Goal: Information Seeking & Learning: Learn about a topic

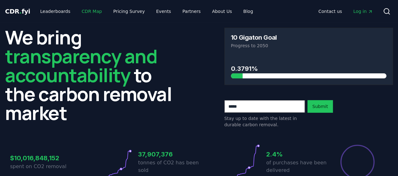
click at [89, 11] on link "CDR Map" at bounding box center [92, 11] width 30 height 11
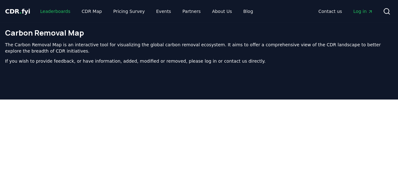
click at [59, 9] on link "Leaderboards" at bounding box center [55, 11] width 40 height 11
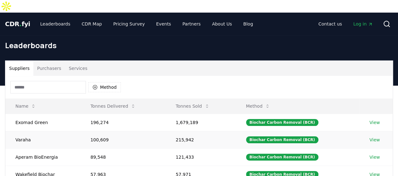
click at [376, 136] on link "View" at bounding box center [374, 139] width 10 height 6
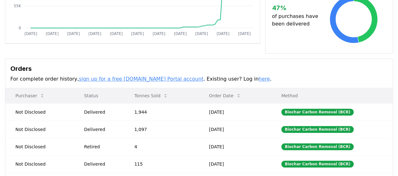
scroll to position [152, 0]
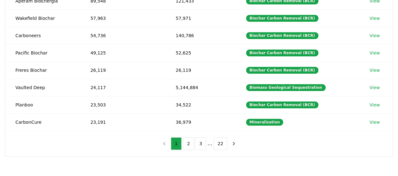
scroll to position [157, 0]
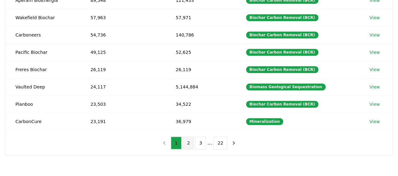
click at [190, 136] on button "2" at bounding box center [188, 142] width 11 height 13
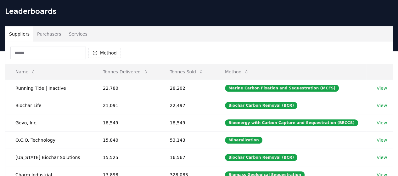
scroll to position [26, 0]
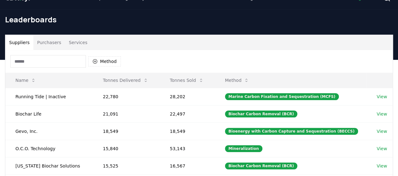
click at [36, 35] on div "Suppliers Purchasers Services Method Name Tonnes Delivered Tonnes Sold Method R…" at bounding box center [198, 160] width 387 height 251
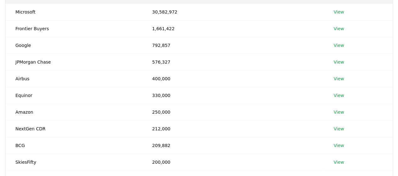
scroll to position [117, 0]
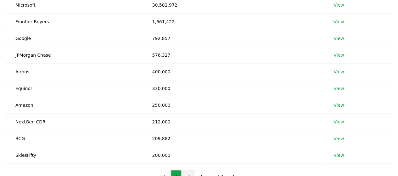
click at [188, 170] on button "2" at bounding box center [188, 176] width 11 height 13
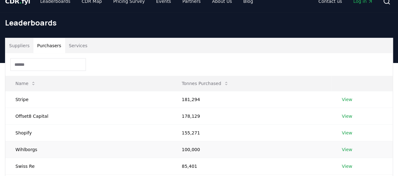
scroll to position [0, 0]
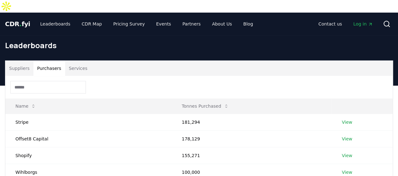
click at [75, 61] on button "Services" at bounding box center [78, 68] width 26 height 15
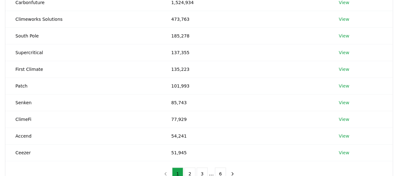
scroll to position [146, 0]
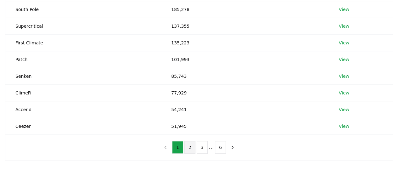
click at [188, 141] on button "2" at bounding box center [189, 147] width 11 height 13
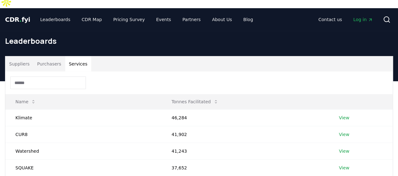
scroll to position [0, 0]
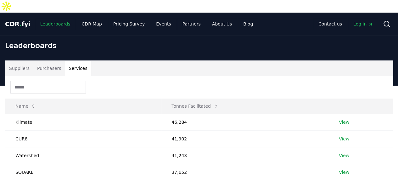
click at [51, 18] on link "Leaderboards" at bounding box center [55, 23] width 40 height 11
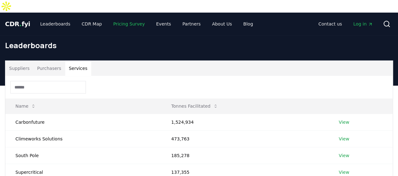
click at [126, 18] on link "Pricing Survey" at bounding box center [128, 23] width 41 height 11
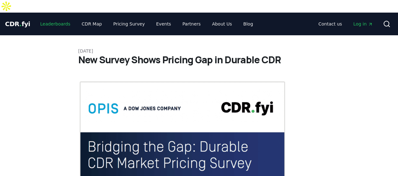
click at [54, 18] on link "Leaderboards" at bounding box center [55, 23] width 40 height 11
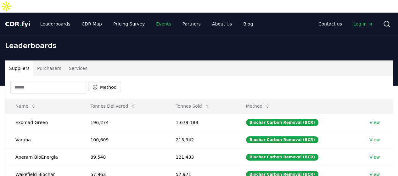
click at [151, 18] on link "Events" at bounding box center [163, 23] width 25 height 11
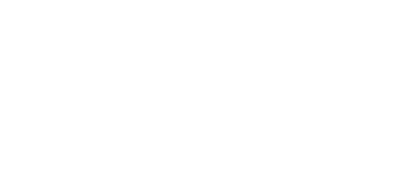
scroll to position [220, 0]
